Goal: Information Seeking & Learning: Learn about a topic

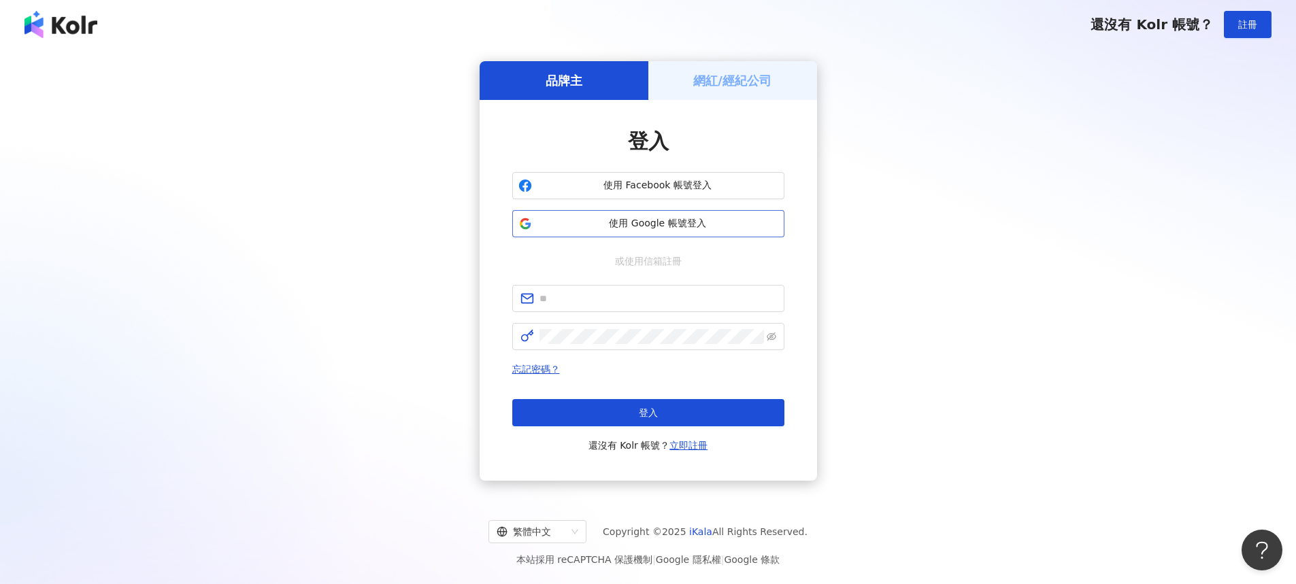
click at [649, 222] on span "使用 Google 帳號登入" at bounding box center [657, 224] width 241 height 14
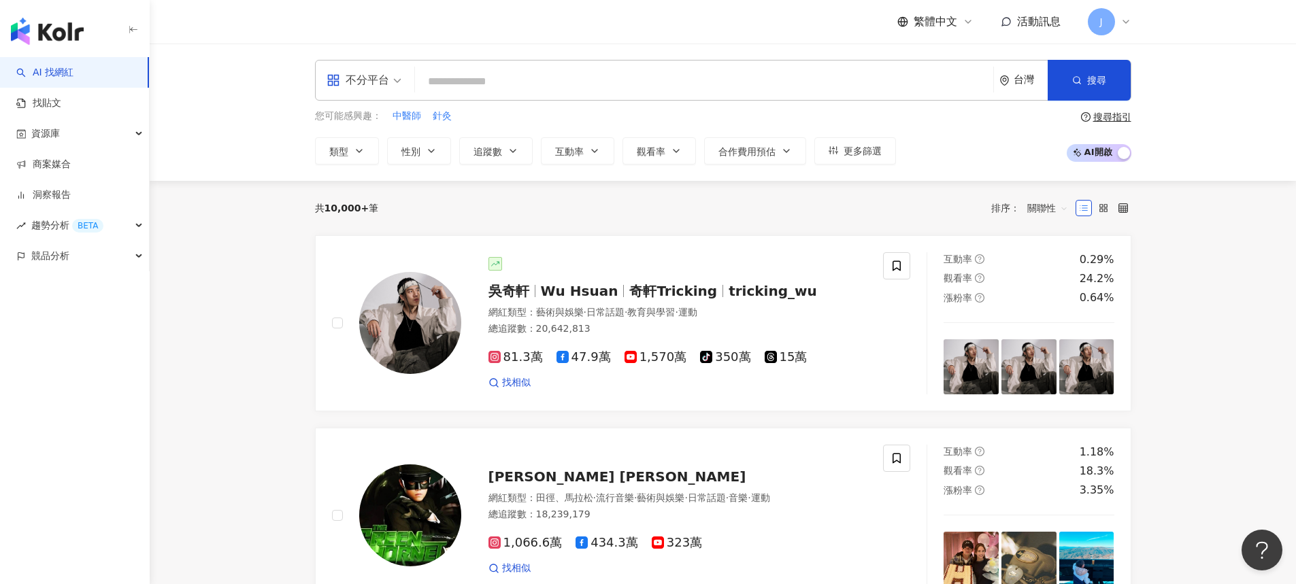
click at [1030, 209] on span "關聯性" at bounding box center [1047, 208] width 41 height 22
click at [1043, 207] on span "關聯性" at bounding box center [1047, 208] width 41 height 22
click at [508, 159] on button "追蹤數" at bounding box center [495, 150] width 73 height 27
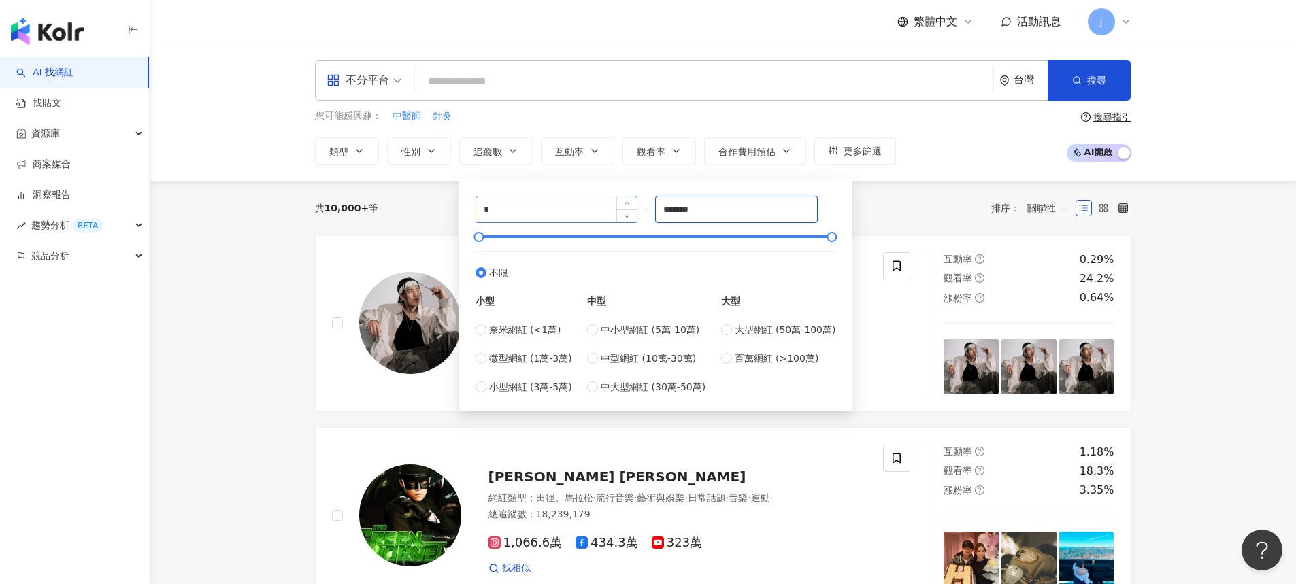
drag, startPoint x: 722, startPoint y: 208, endPoint x: 579, endPoint y: 212, distance: 142.2
click at [579, 212] on div "* - ******* 不限 小型 奈米網紅 (<1萬) 微型網紅 (1萬-3萬) 小型網紅 (3萬-5萬) 中型 中小型網紅 (5萬-10萬) 中型網紅 (…" at bounding box center [655, 295] width 360 height 199
type input "*"
type input "****"
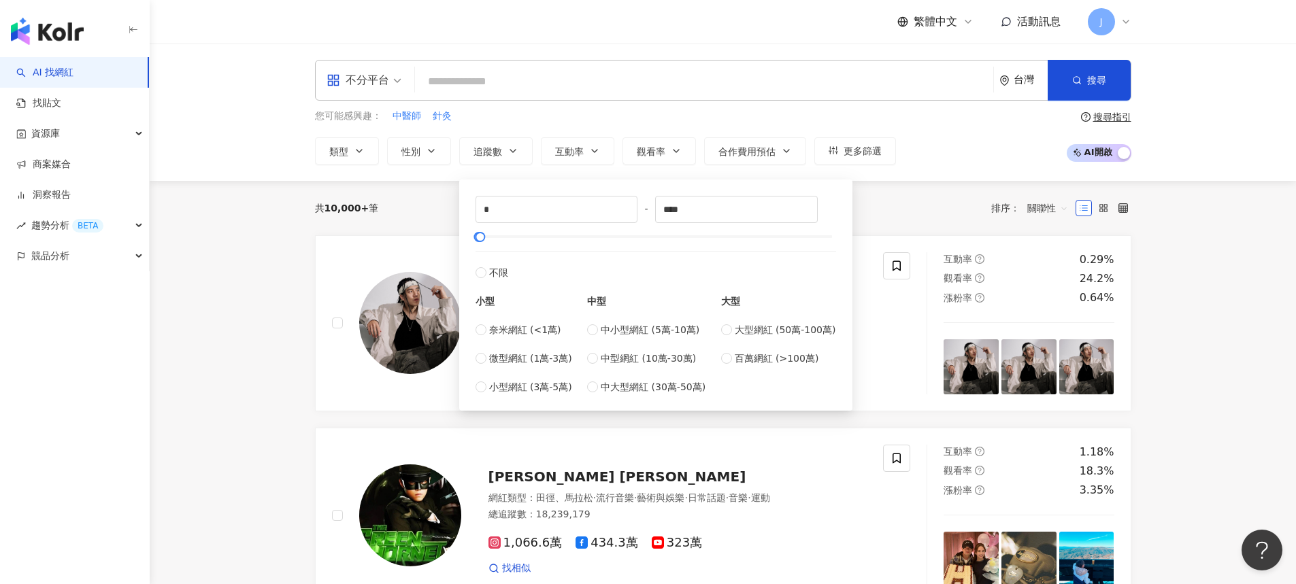
click at [936, 188] on div "共 10,000+ 筆 排序： 關聯性" at bounding box center [723, 208] width 816 height 54
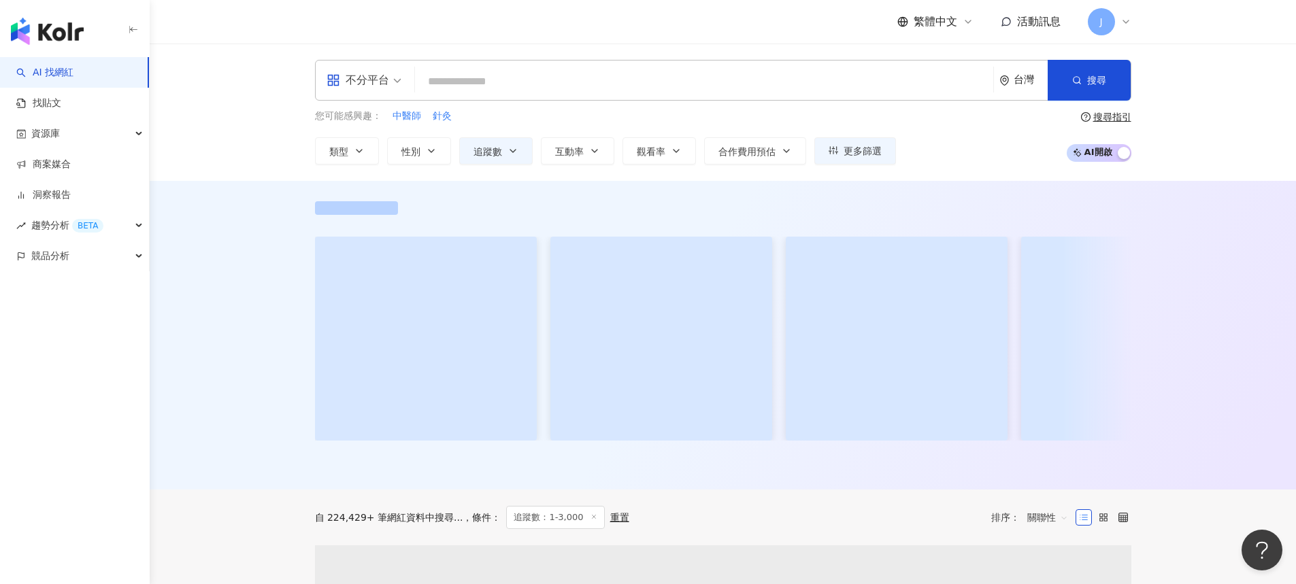
click at [594, 197] on div "對您有幫助嗎？" at bounding box center [723, 335] width 1146 height 309
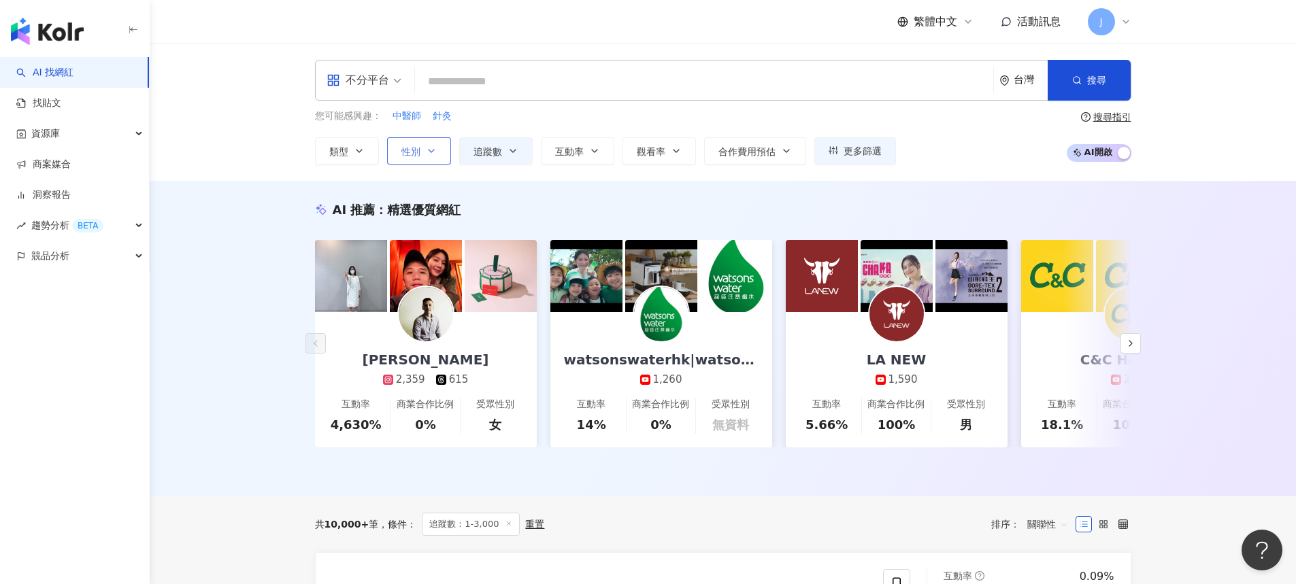
click at [416, 154] on span "性別" at bounding box center [410, 151] width 19 height 11
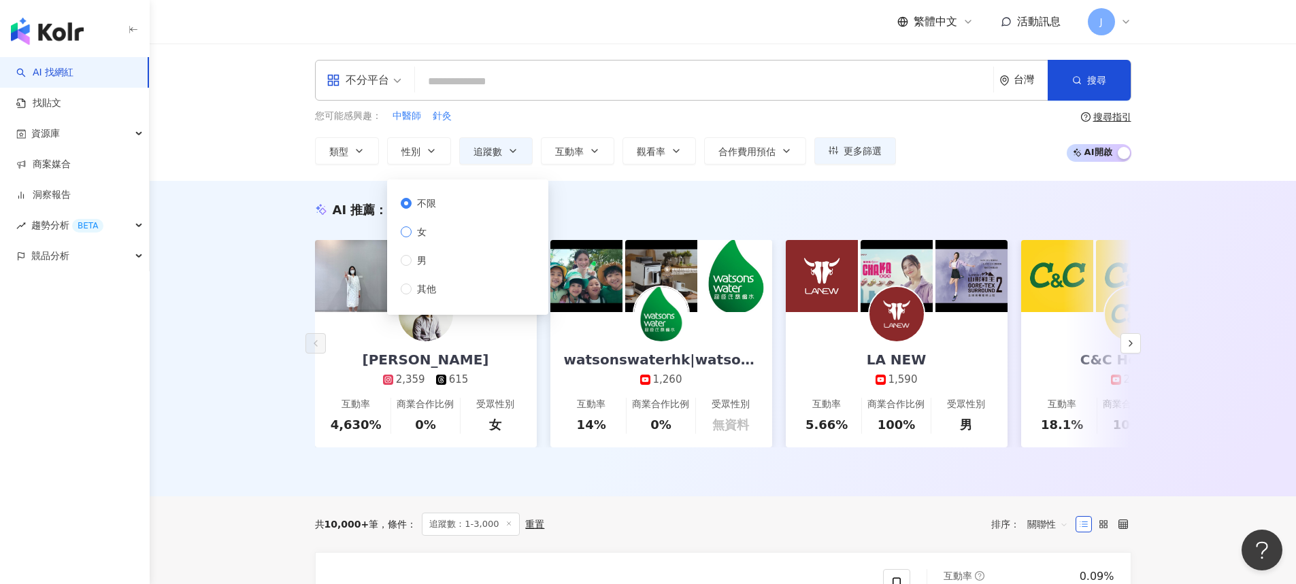
click at [439, 224] on label "女" at bounding box center [421, 231] width 41 height 15
click at [705, 220] on div "AI 推薦 ： 精選優質網紅 [PERSON_NAME] 2,359 615 互動率 4,630% 商業合作比例 0% 受眾性別 女 watsonswater…" at bounding box center [723, 341] width 871 height 280
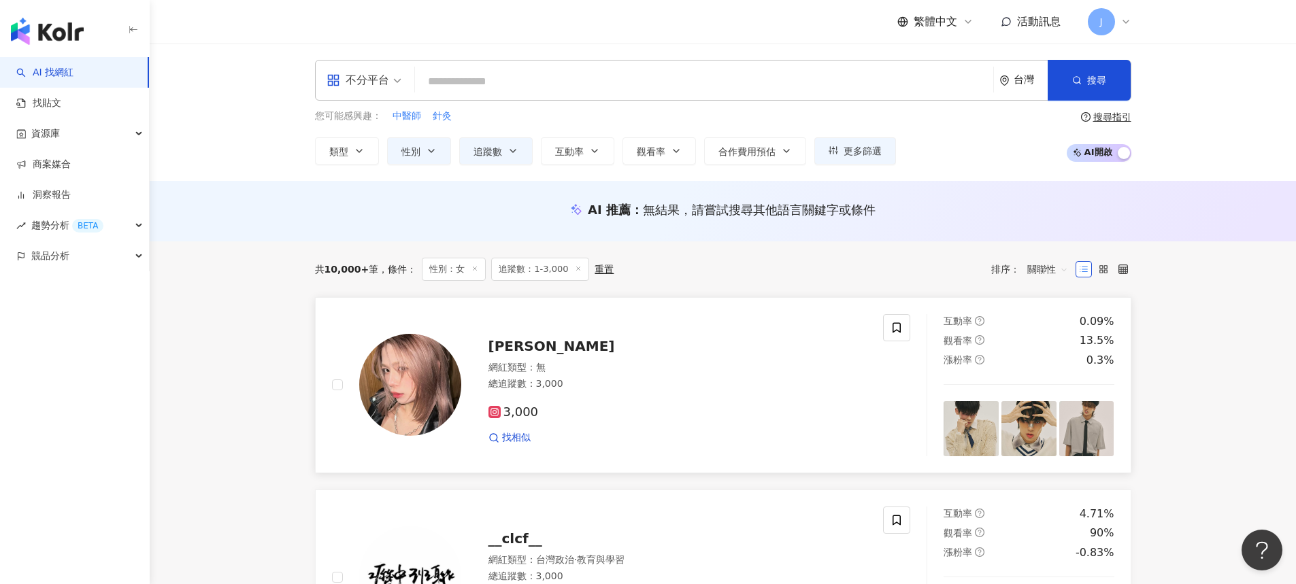
click at [557, 345] on span "[PERSON_NAME]" at bounding box center [551, 346] width 126 height 16
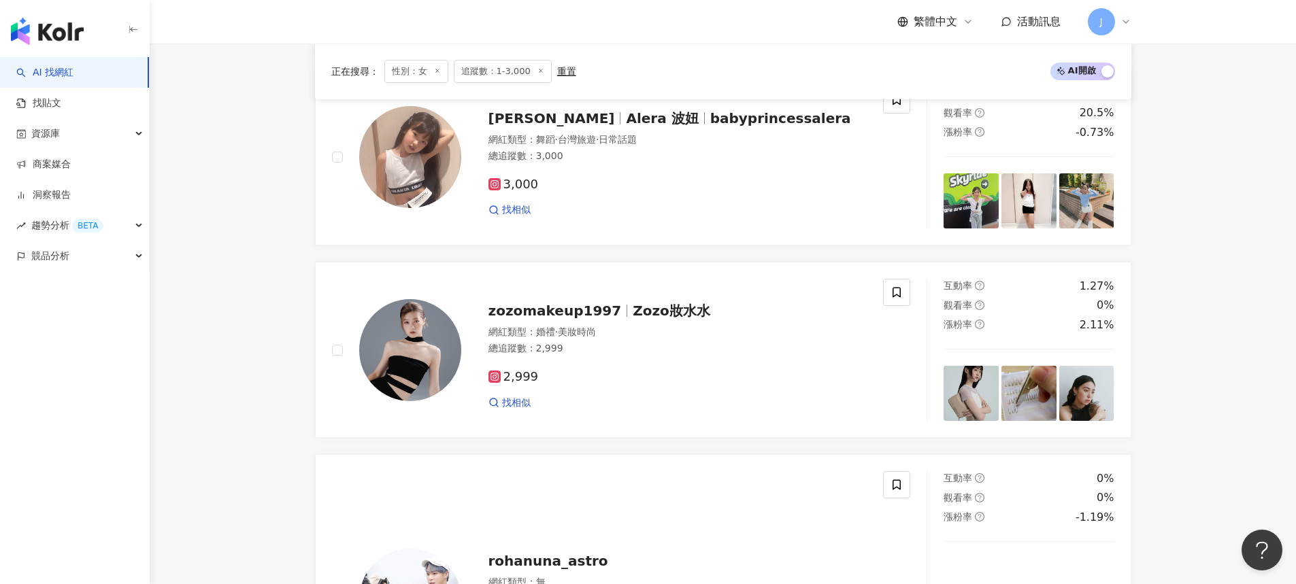
scroll to position [945, 0]
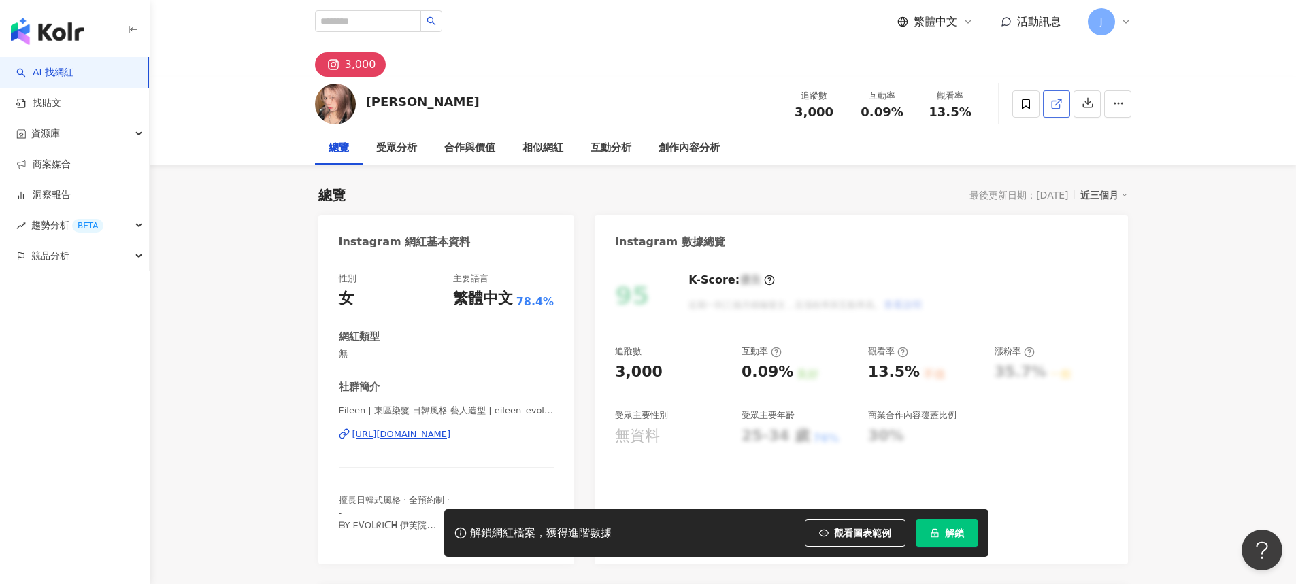
click at [1054, 107] on icon at bounding box center [1056, 104] width 12 height 12
